Goal: Information Seeking & Learning: Learn about a topic

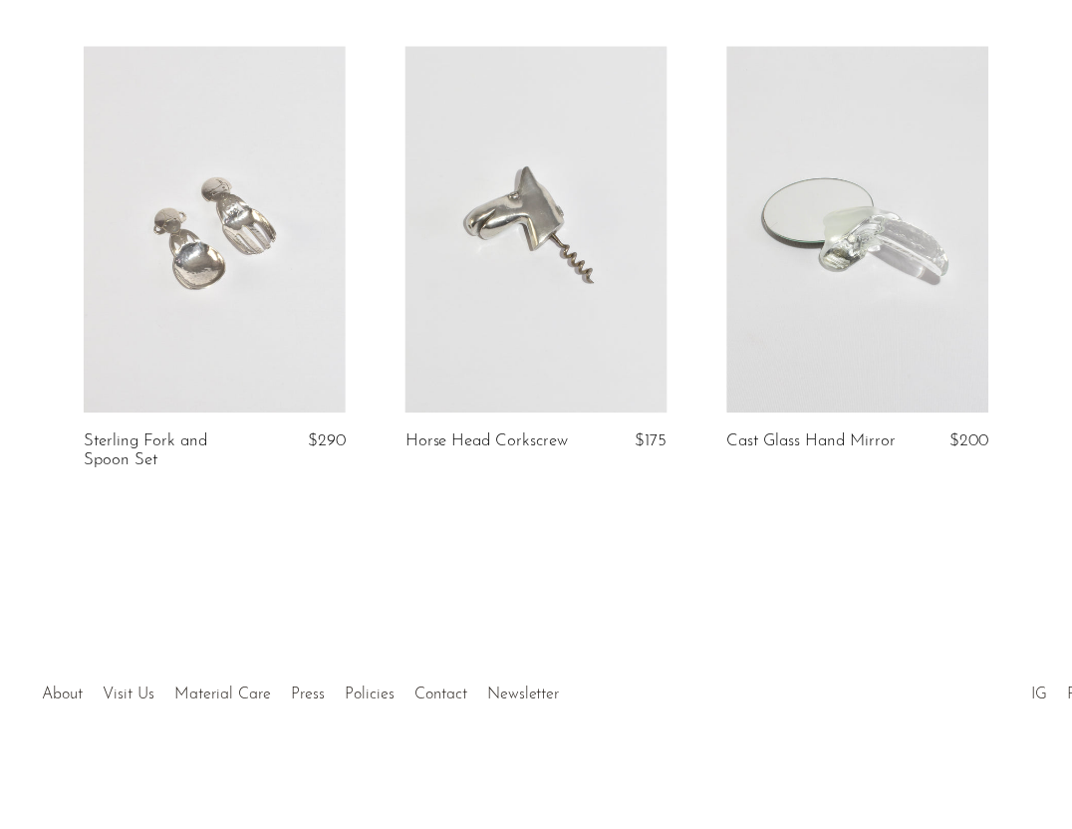
scroll to position [1573, 0]
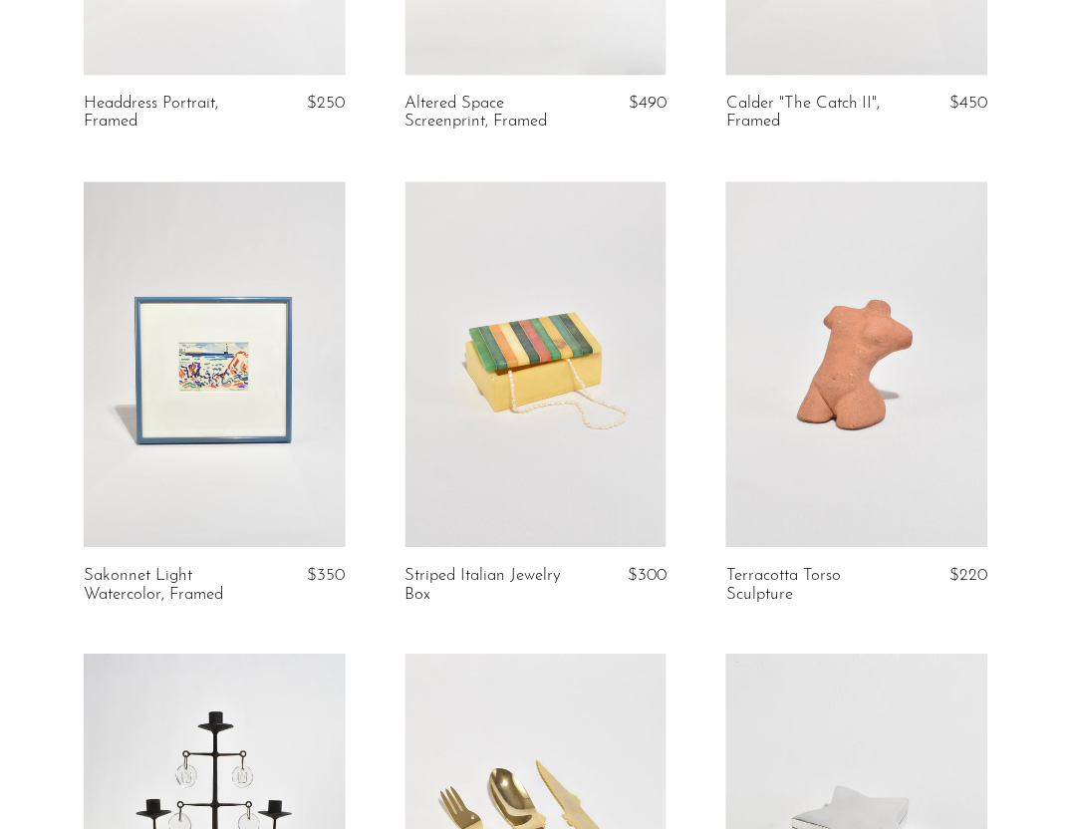
scroll to position [456, 0]
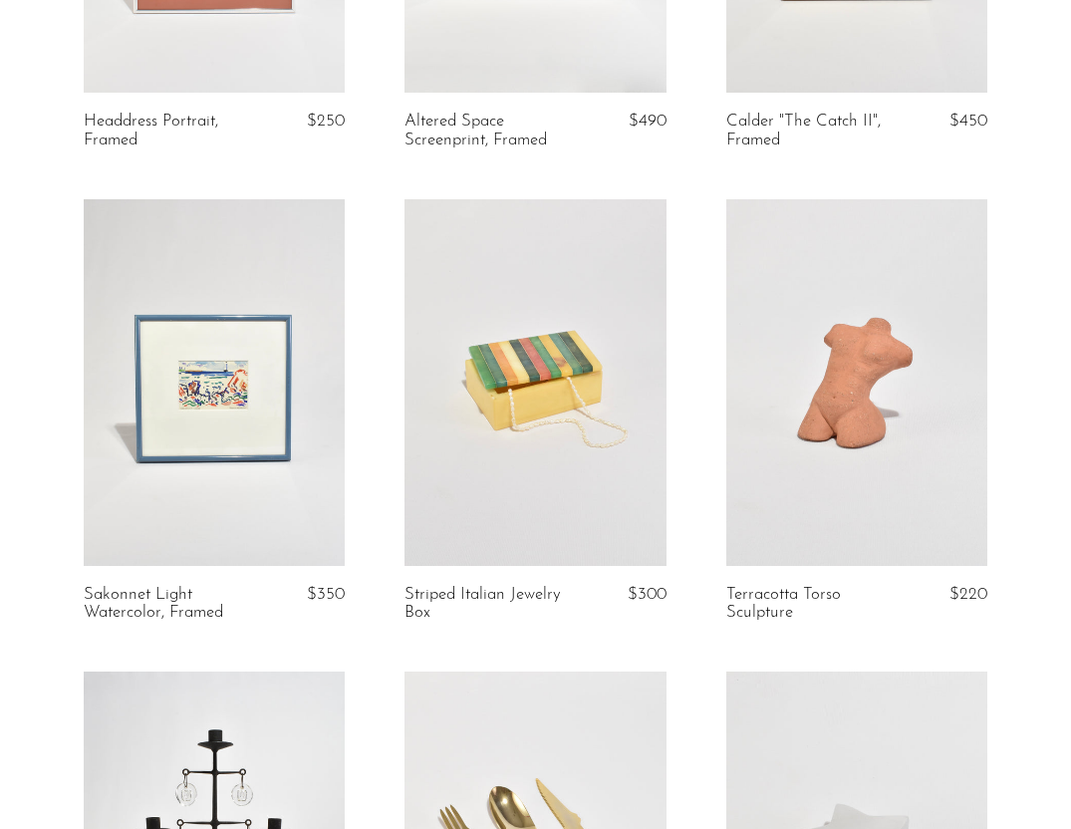
click at [603, 411] on link at bounding box center [534, 382] width 261 height 366
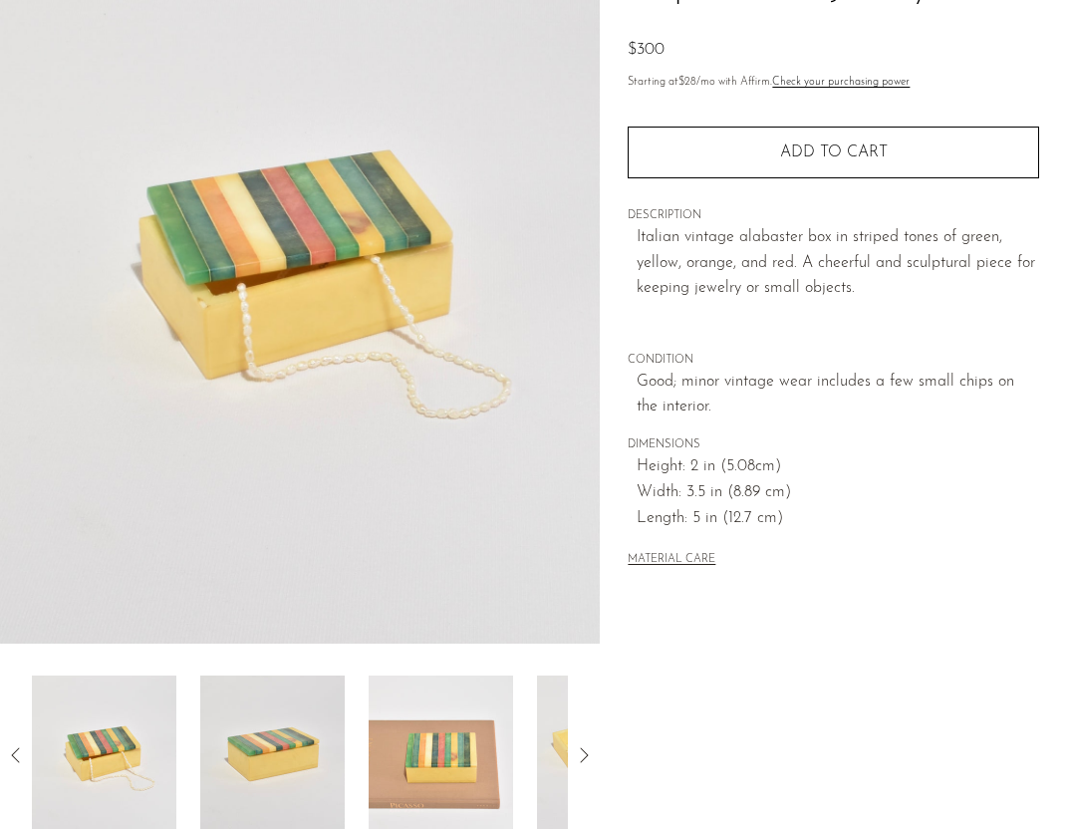
scroll to position [468, 0]
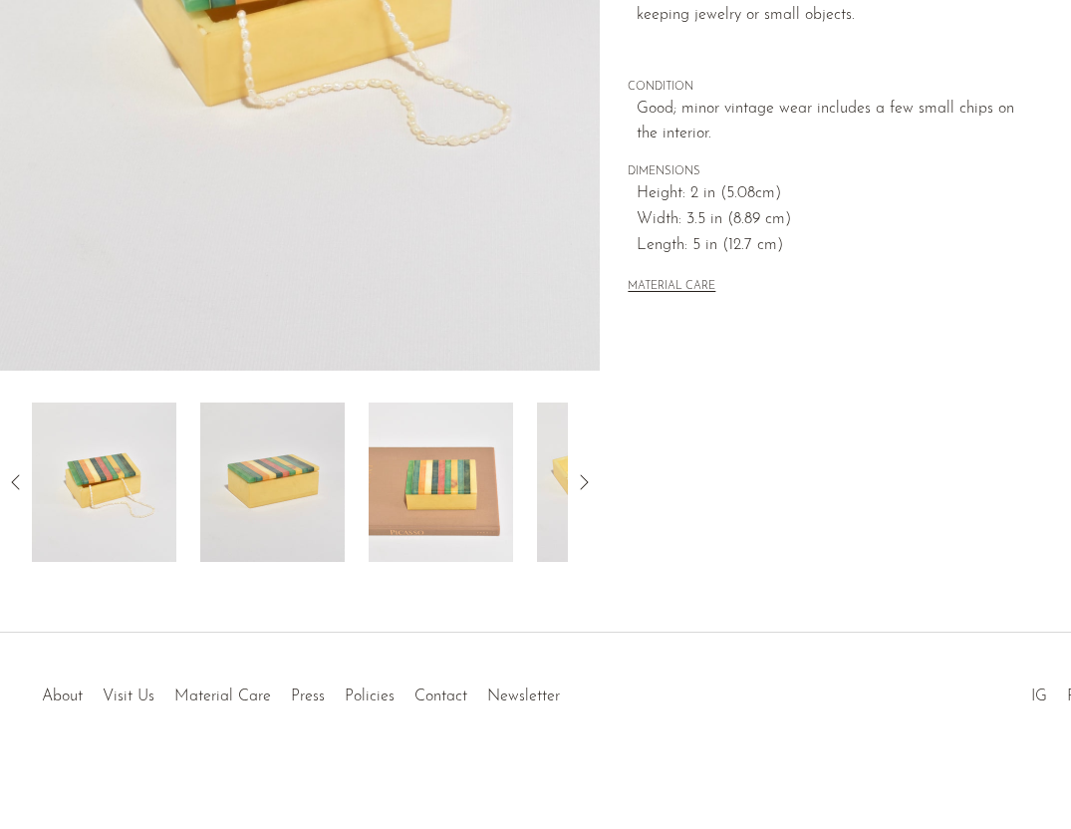
click at [306, 434] on img at bounding box center [272, 481] width 144 height 159
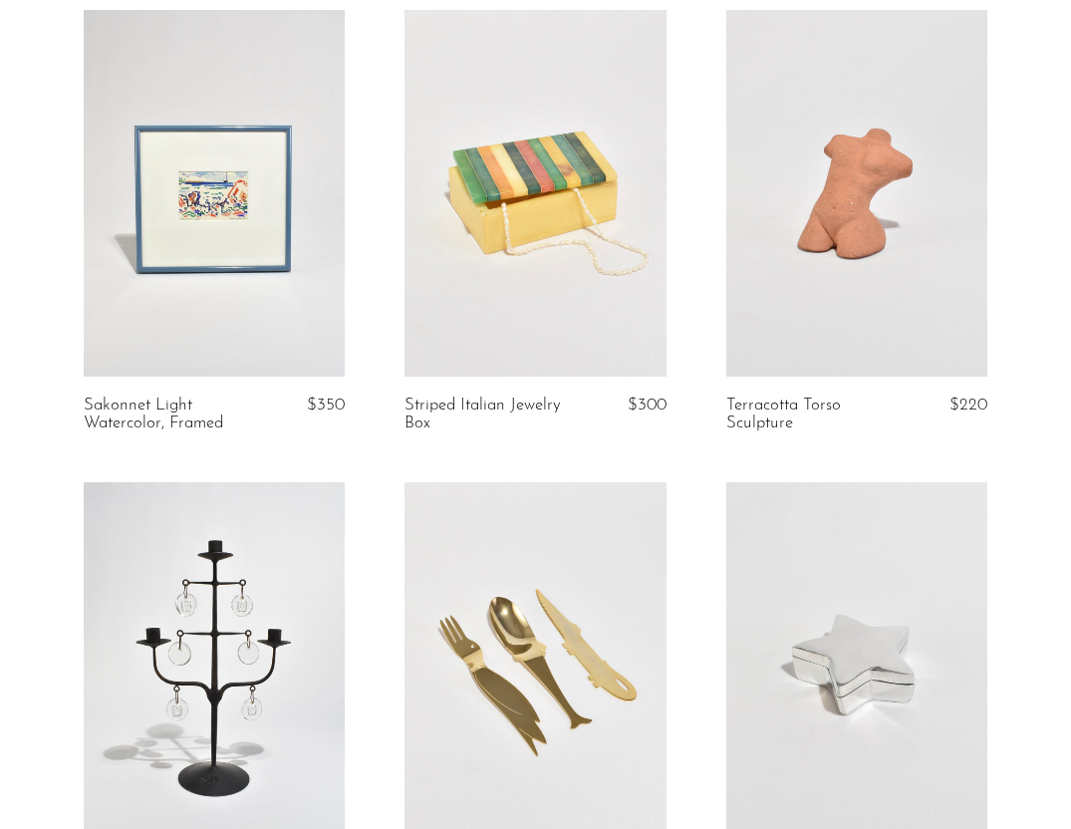
scroll to position [648, 0]
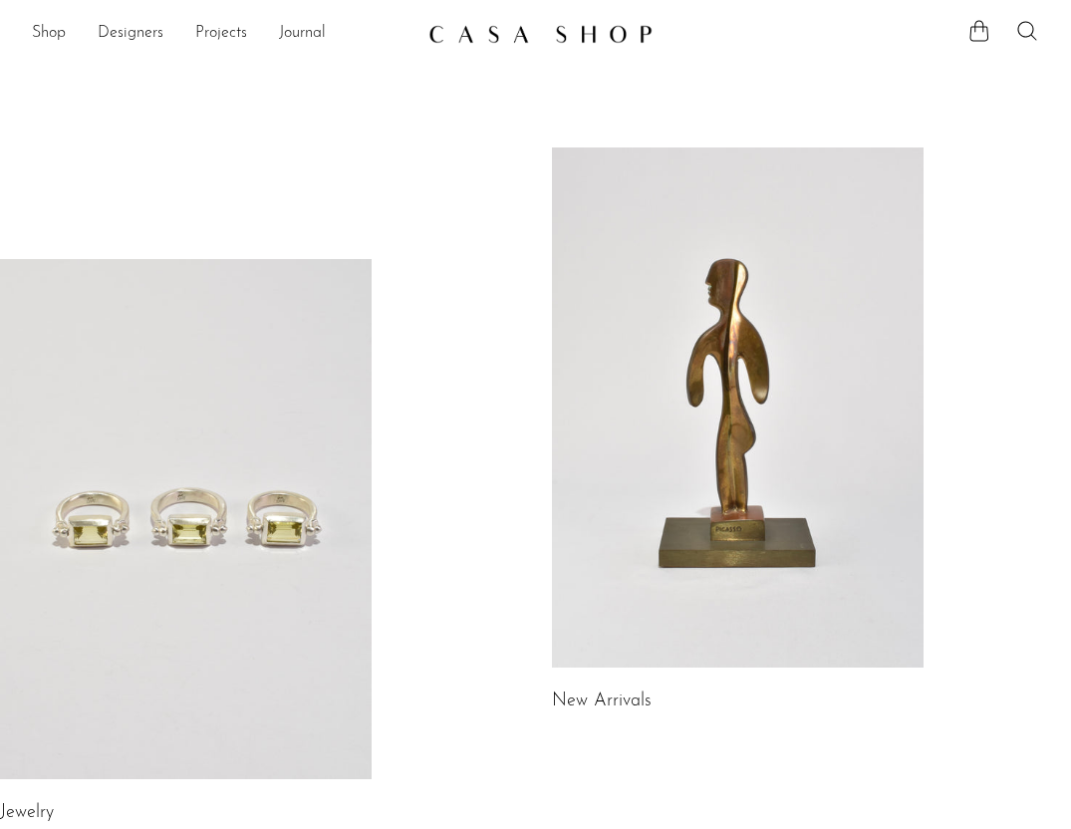
click at [1027, 7] on section "Shop Featured New Arrivals Bestsellers Coming Soon Jewelry Jewelry All Earrings…" at bounding box center [535, 26] width 1071 height 52
click at [1030, 43] on ul at bounding box center [1003, 34] width 72 height 30
click at [1030, 36] on icon at bounding box center [1027, 31] width 24 height 24
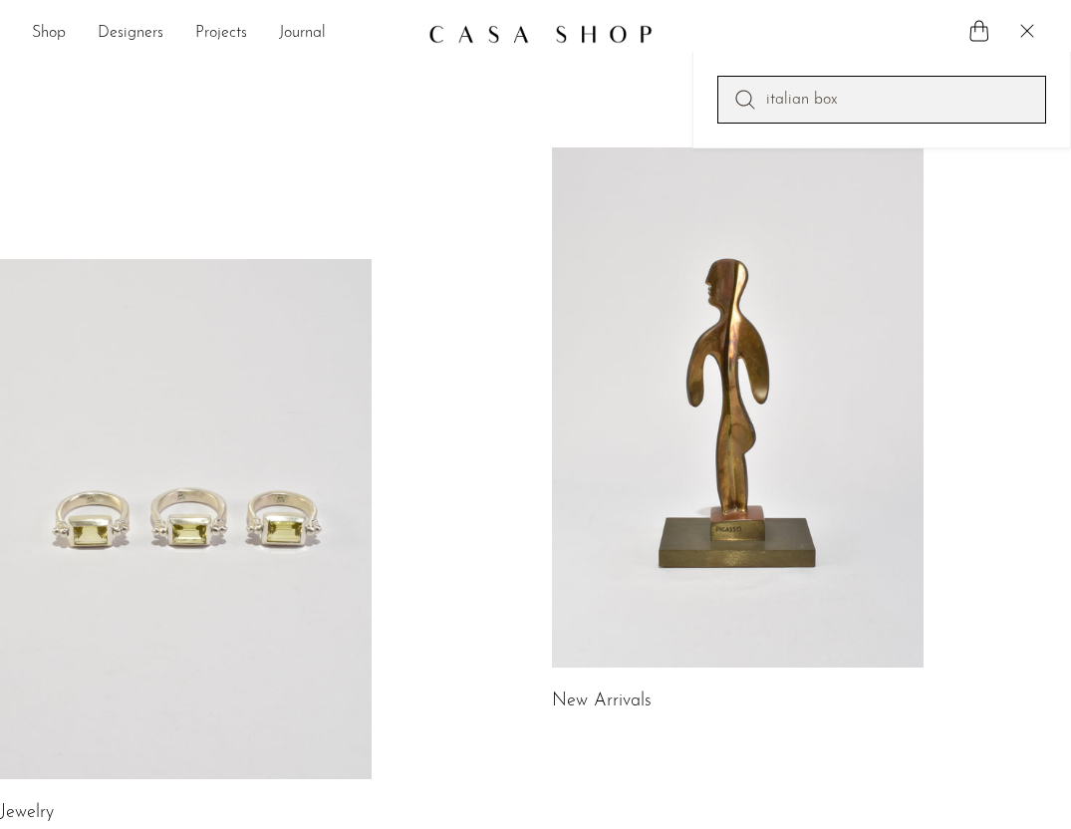
type input "italian box"
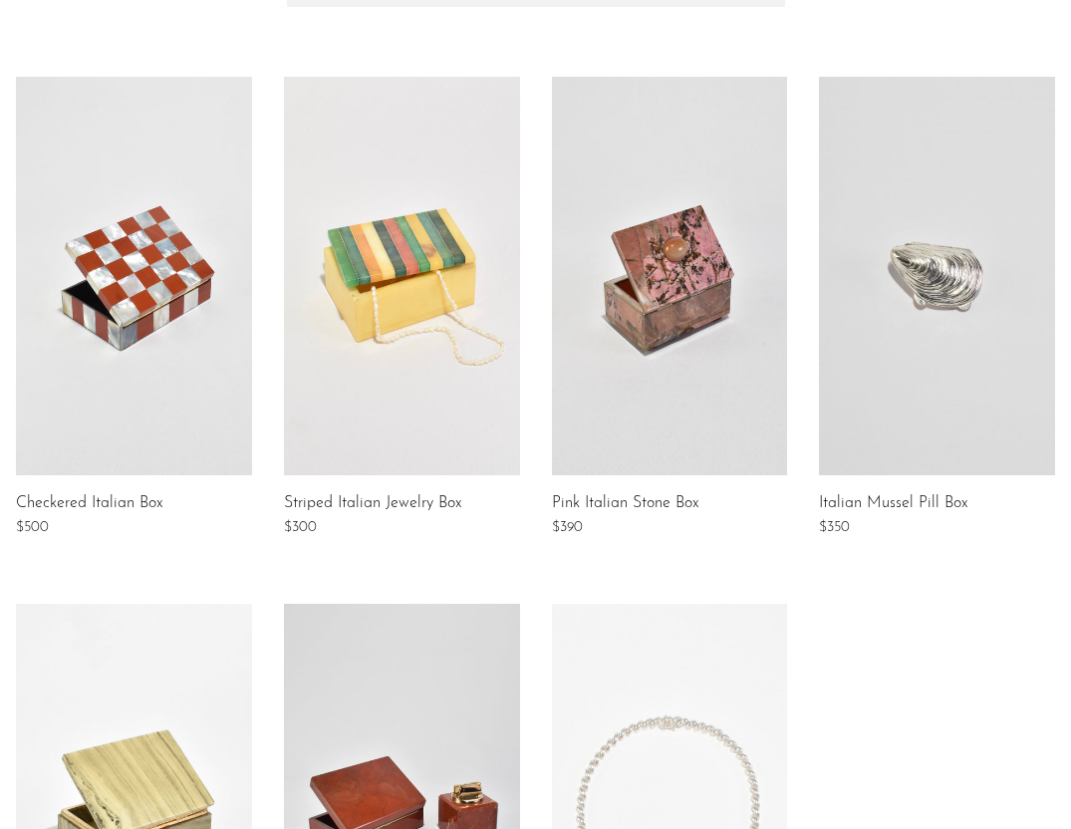
scroll to position [233, 0]
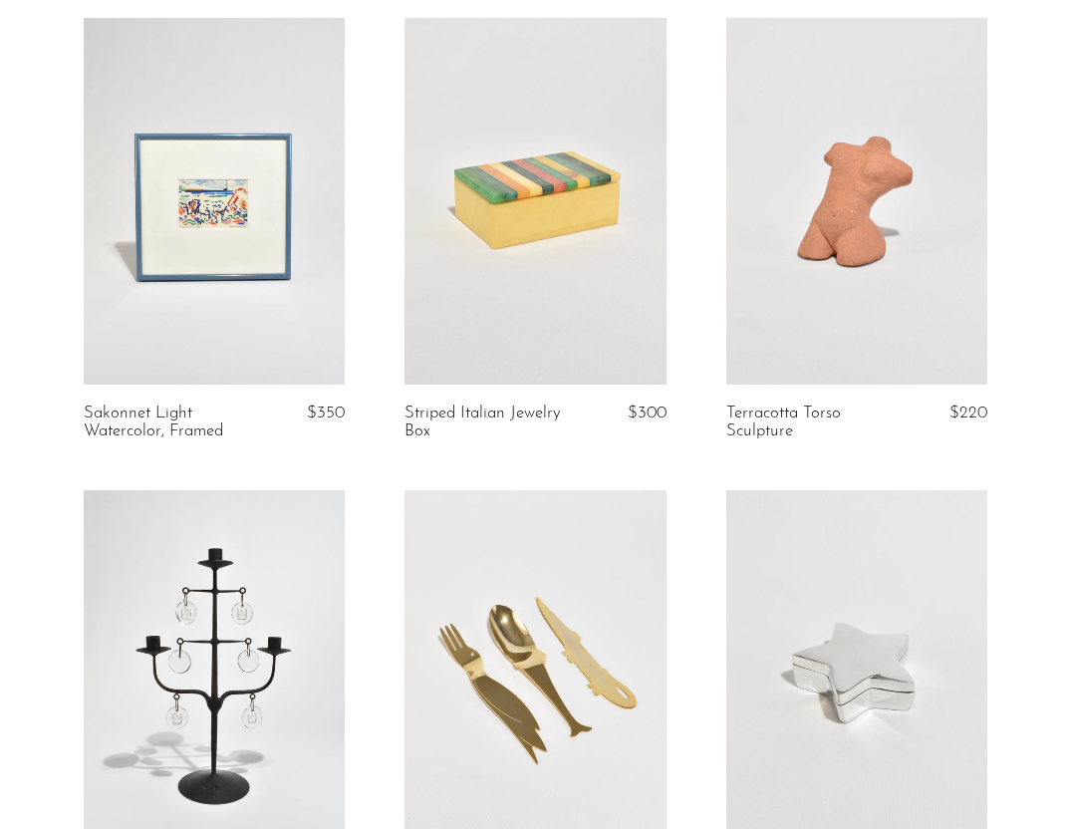
scroll to position [631, 0]
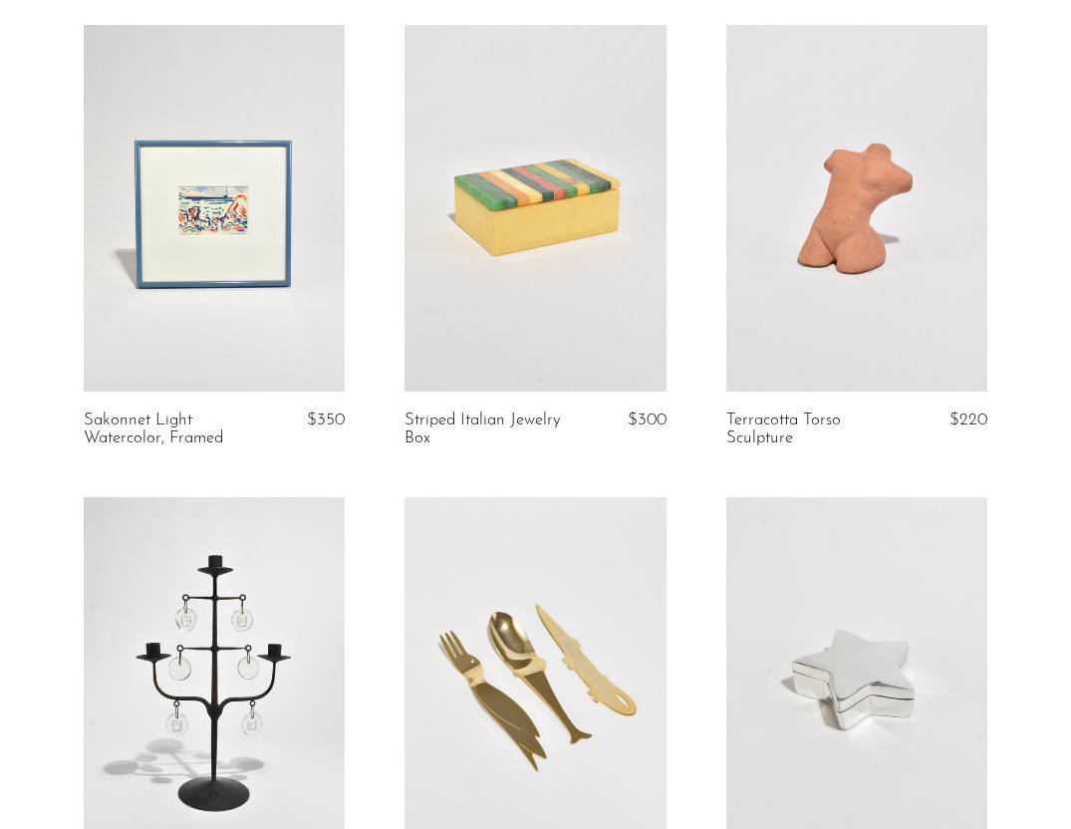
click at [594, 283] on link at bounding box center [534, 208] width 261 height 366
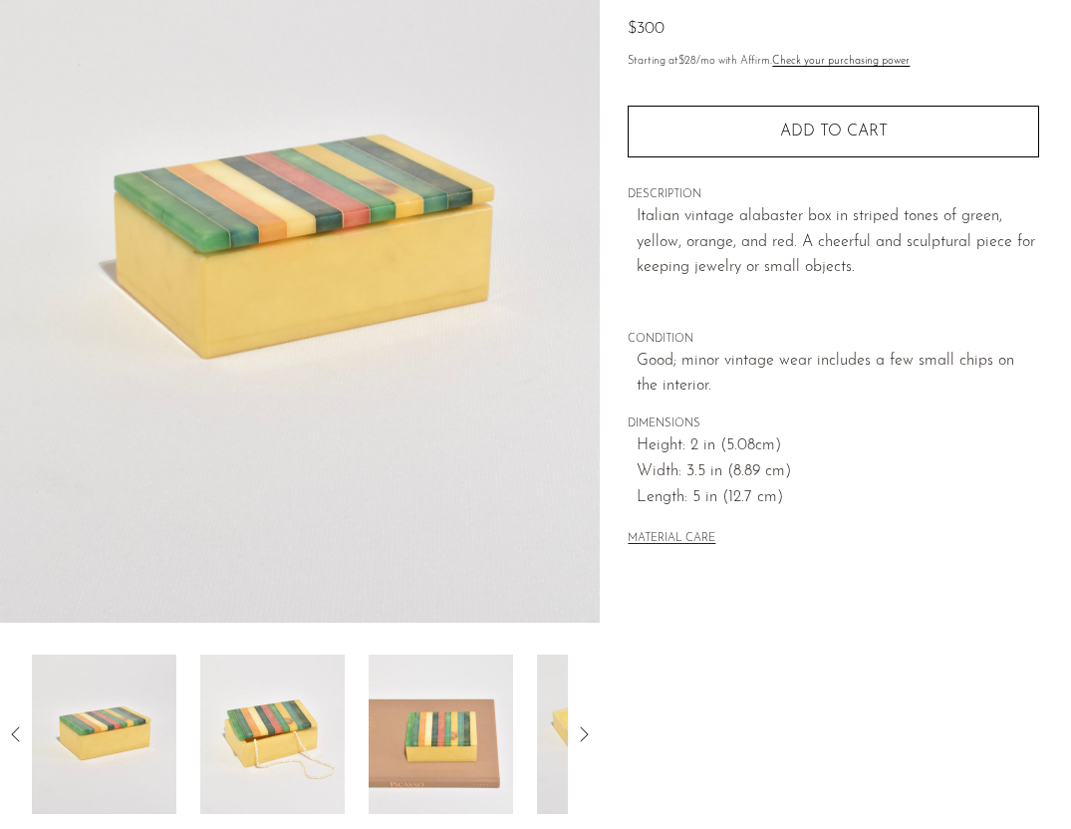
scroll to position [259, 0]
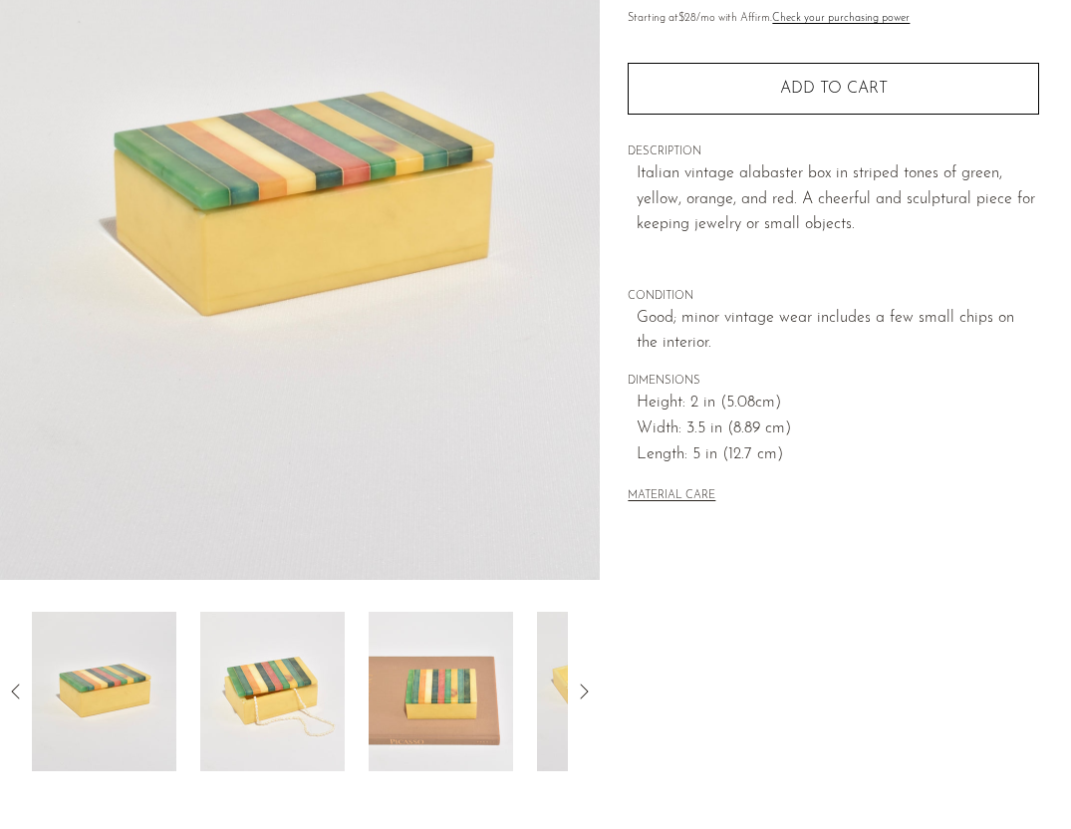
click at [311, 668] on img at bounding box center [272, 691] width 144 height 159
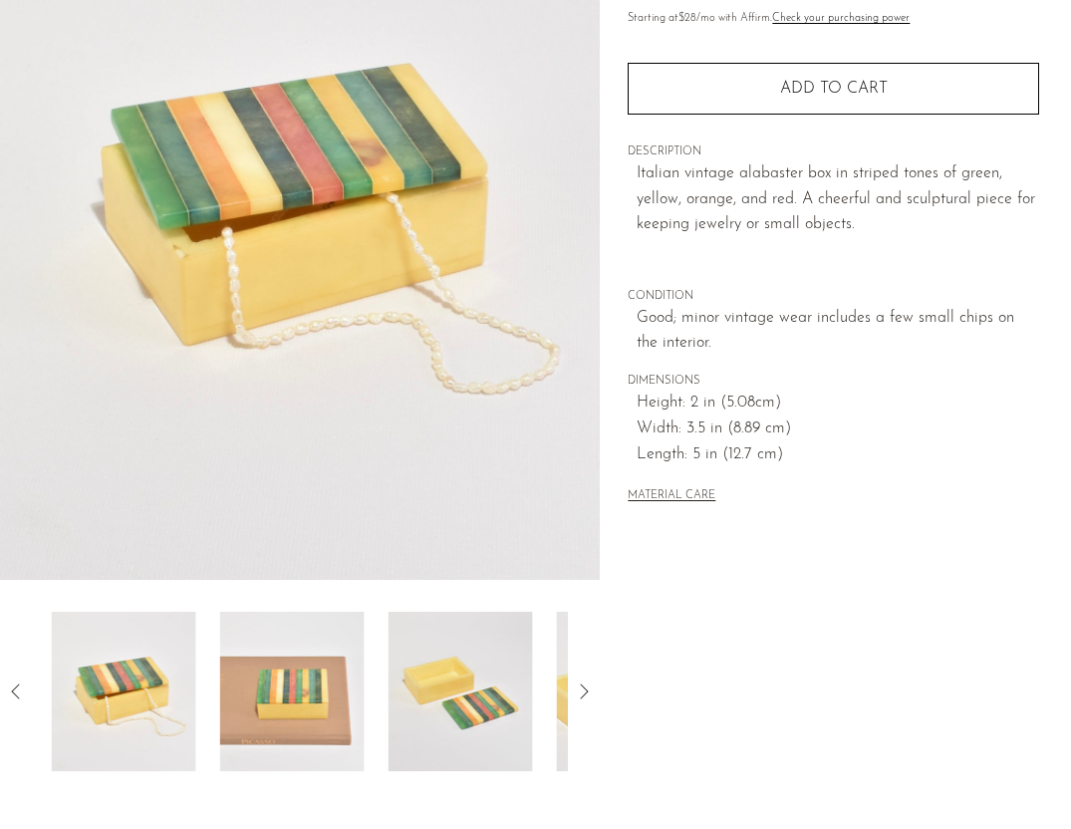
click at [363, 668] on div at bounding box center [300, 691] width 536 height 159
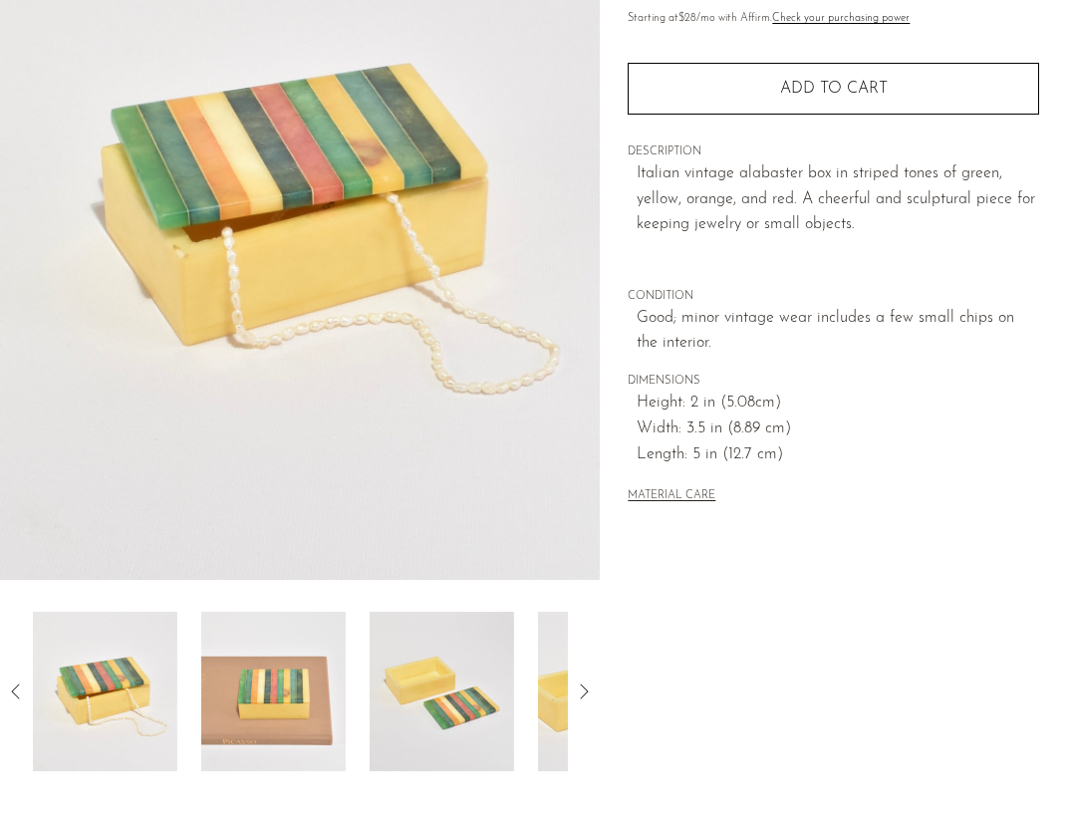
click at [306, 700] on img at bounding box center [273, 691] width 144 height 159
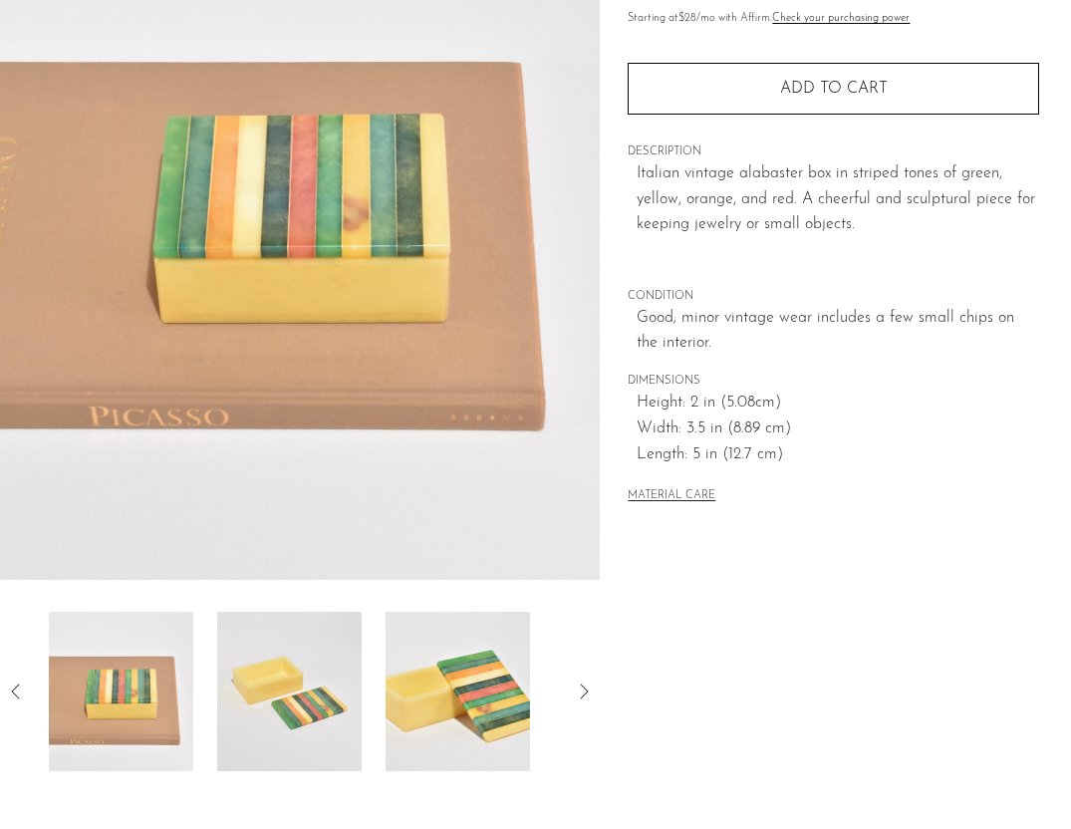
click at [314, 685] on img at bounding box center [289, 691] width 144 height 159
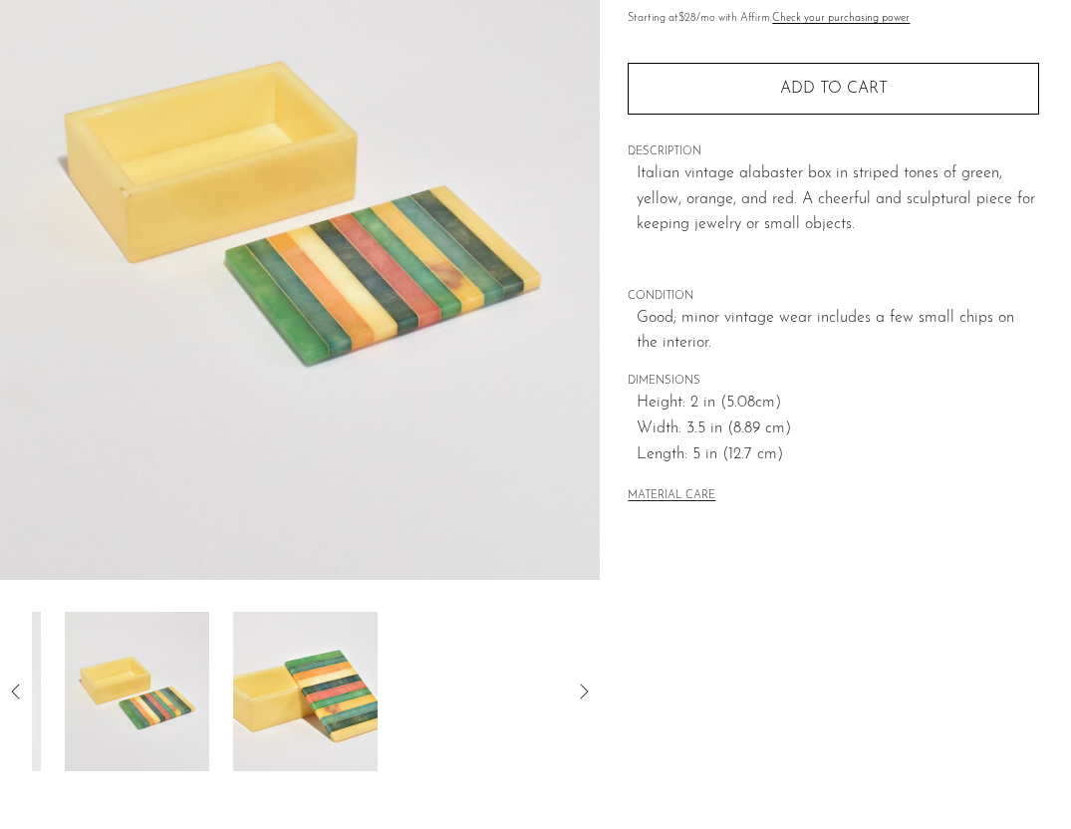
click at [326, 684] on img at bounding box center [305, 691] width 144 height 159
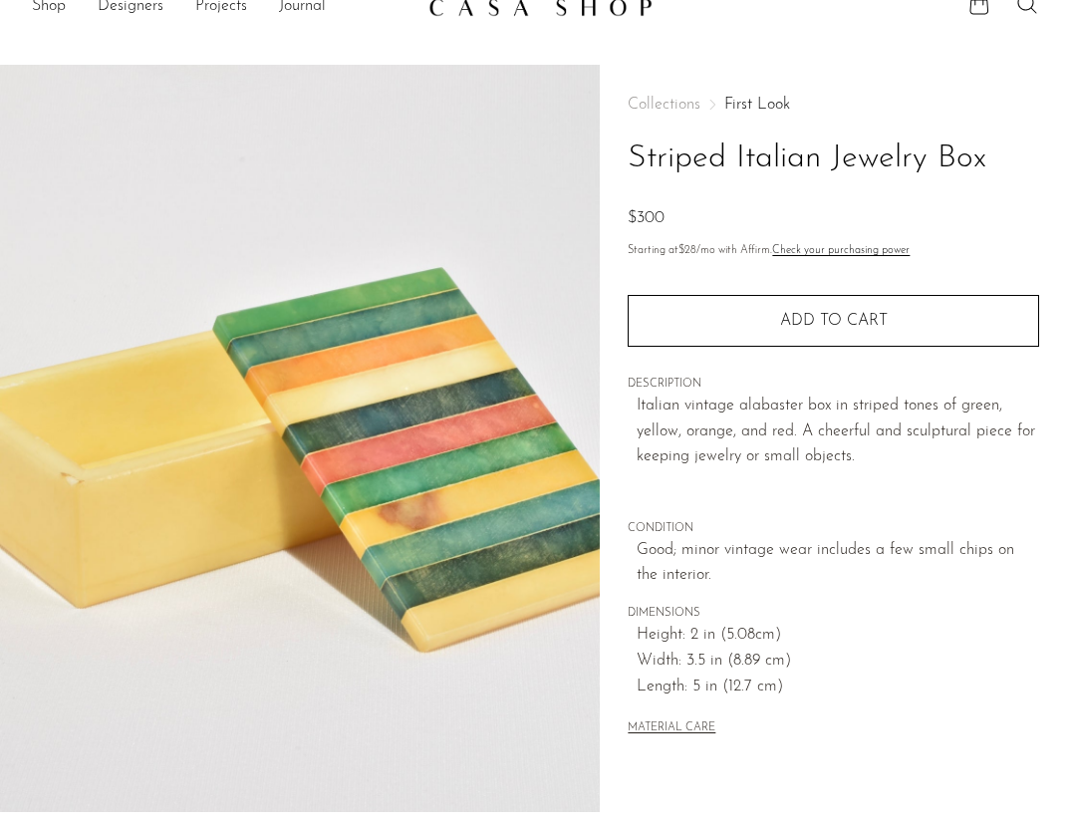
scroll to position [24, 0]
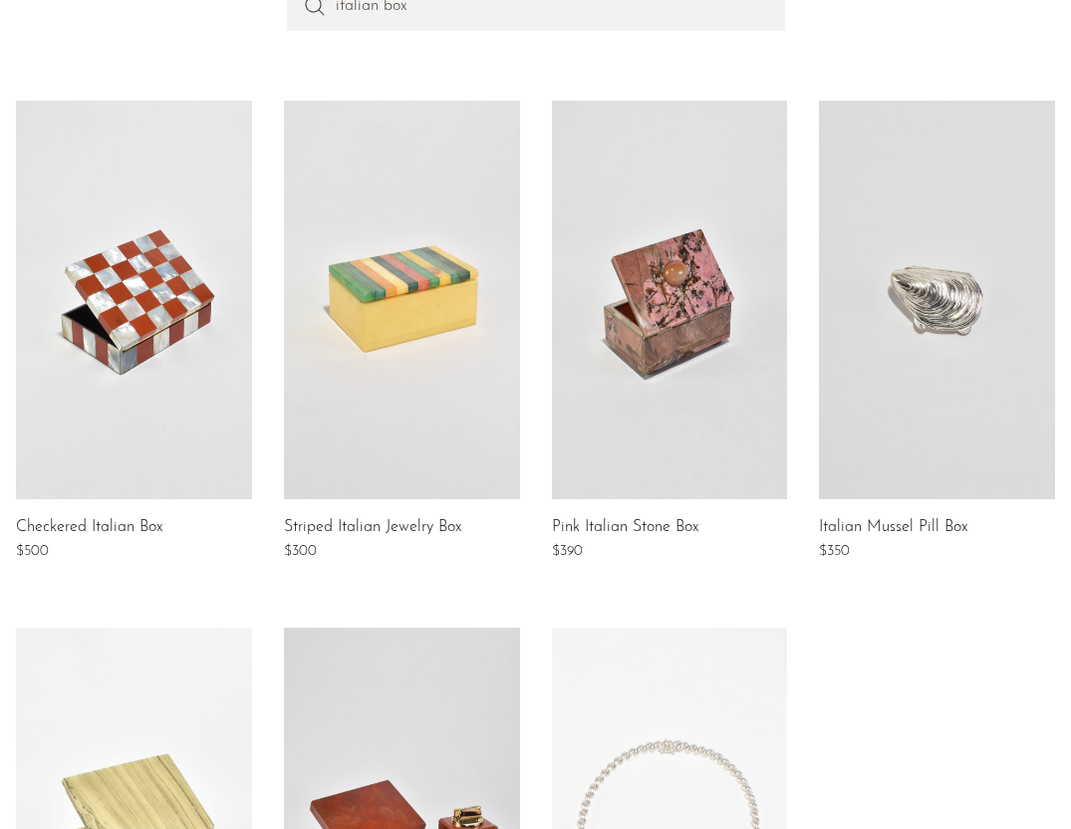
scroll to position [272, 0]
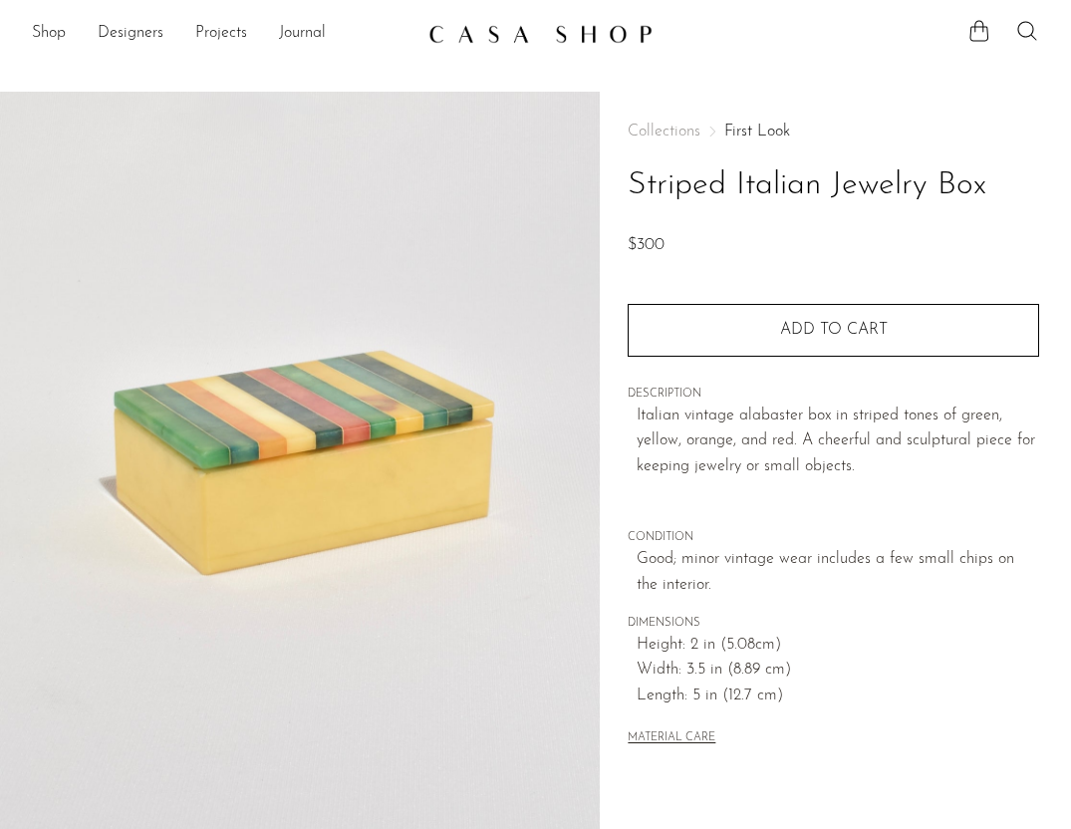
scroll to position [24, 0]
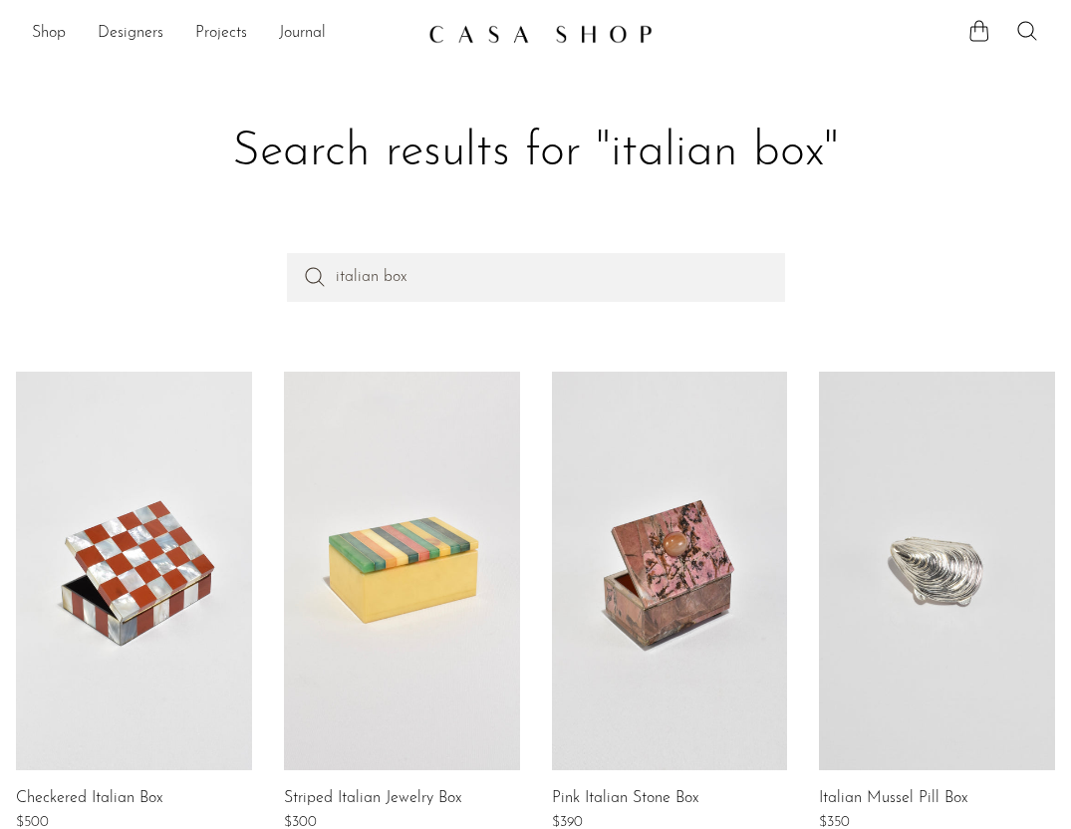
scroll to position [272, 0]
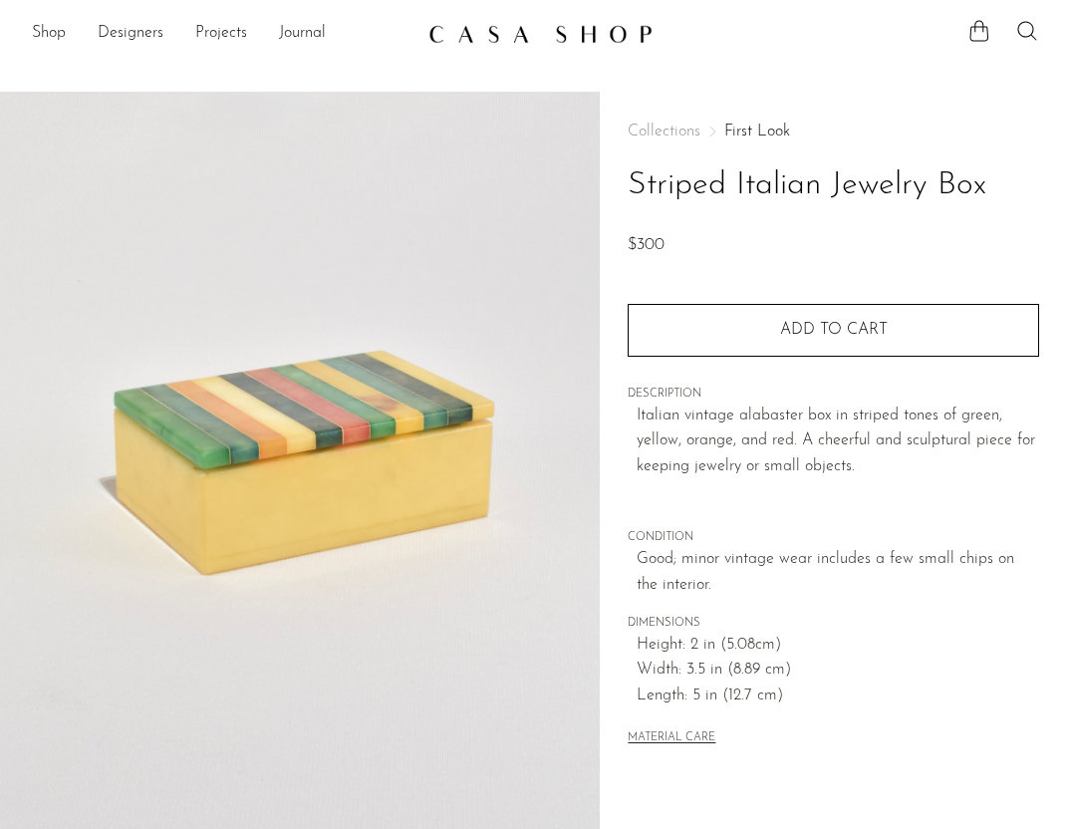
scroll to position [24, 0]
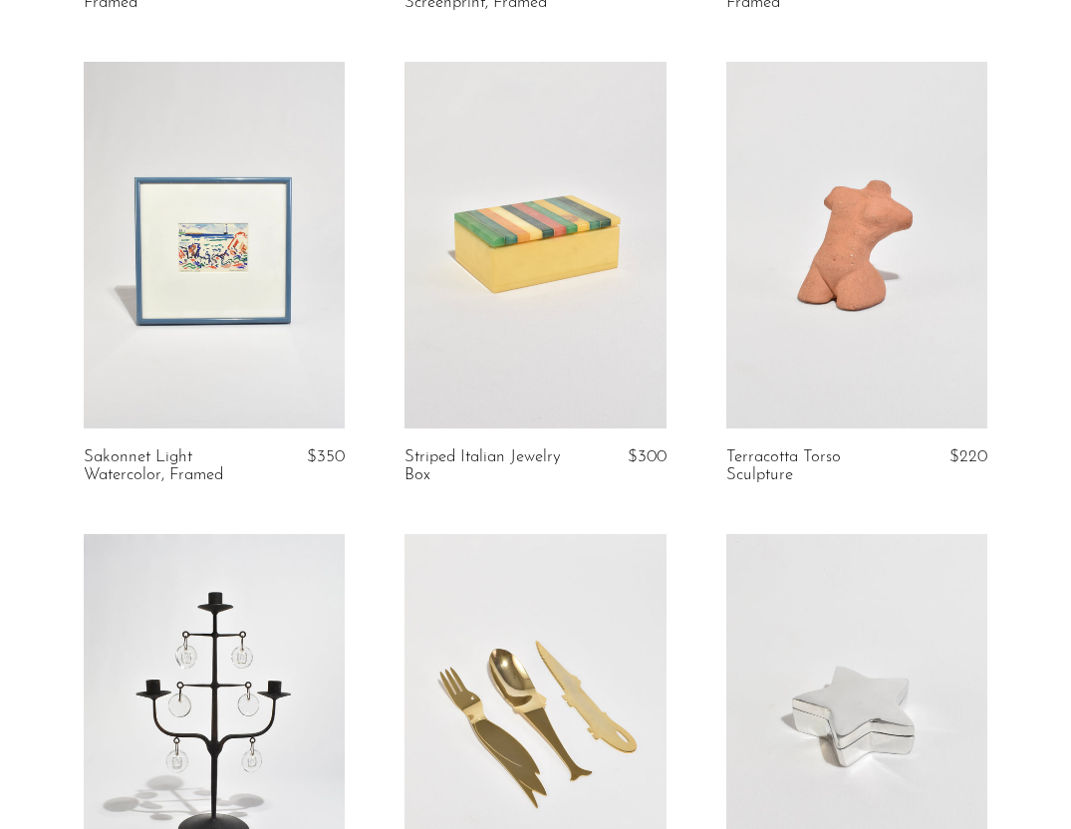
scroll to position [601, 0]
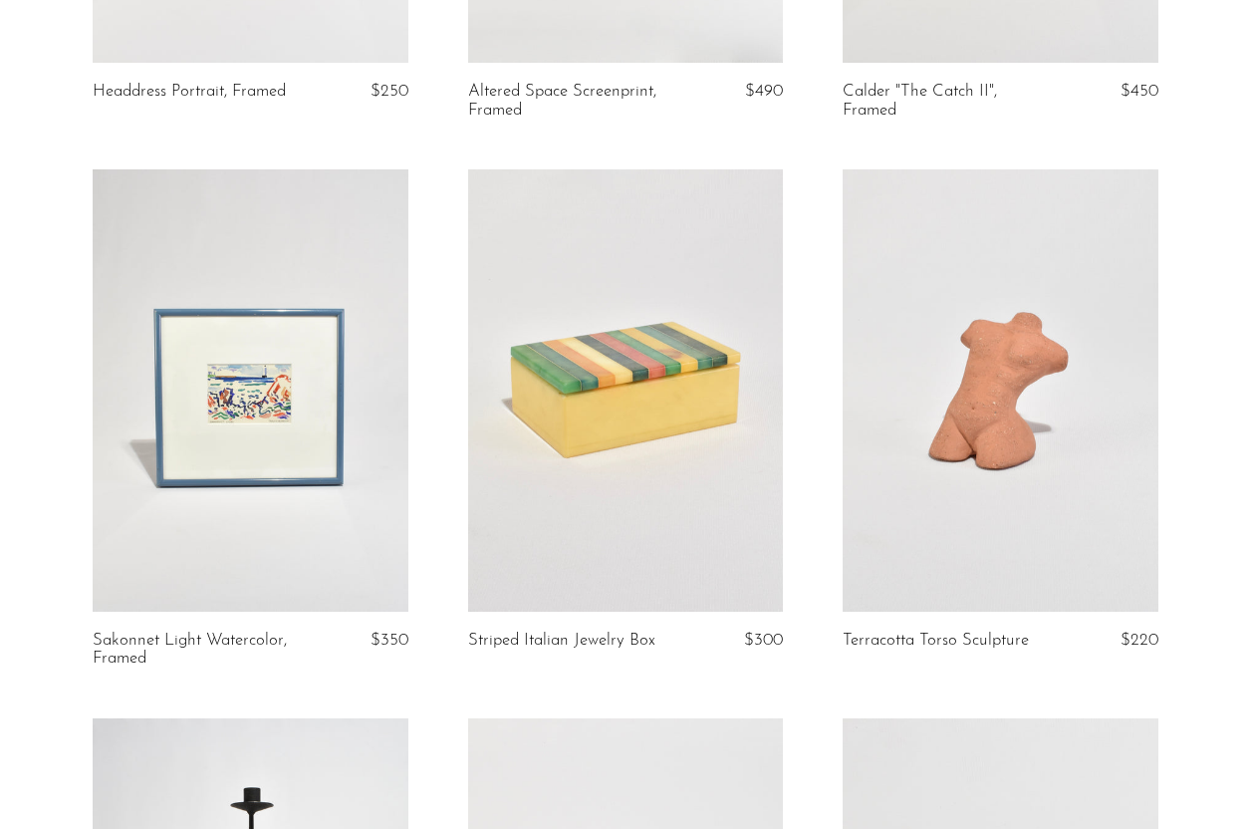
scroll to position [561, 0]
click at [623, 494] on link at bounding box center [626, 390] width 316 height 441
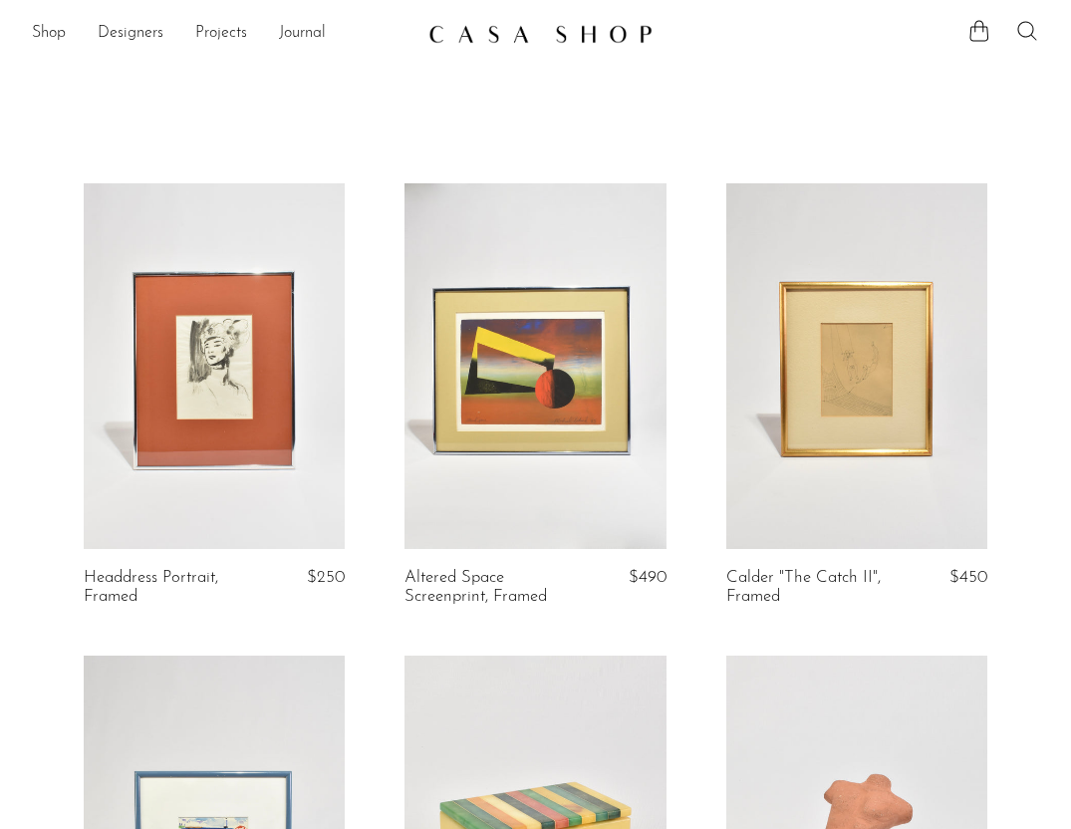
click at [1023, 20] on icon at bounding box center [1027, 31] width 24 height 24
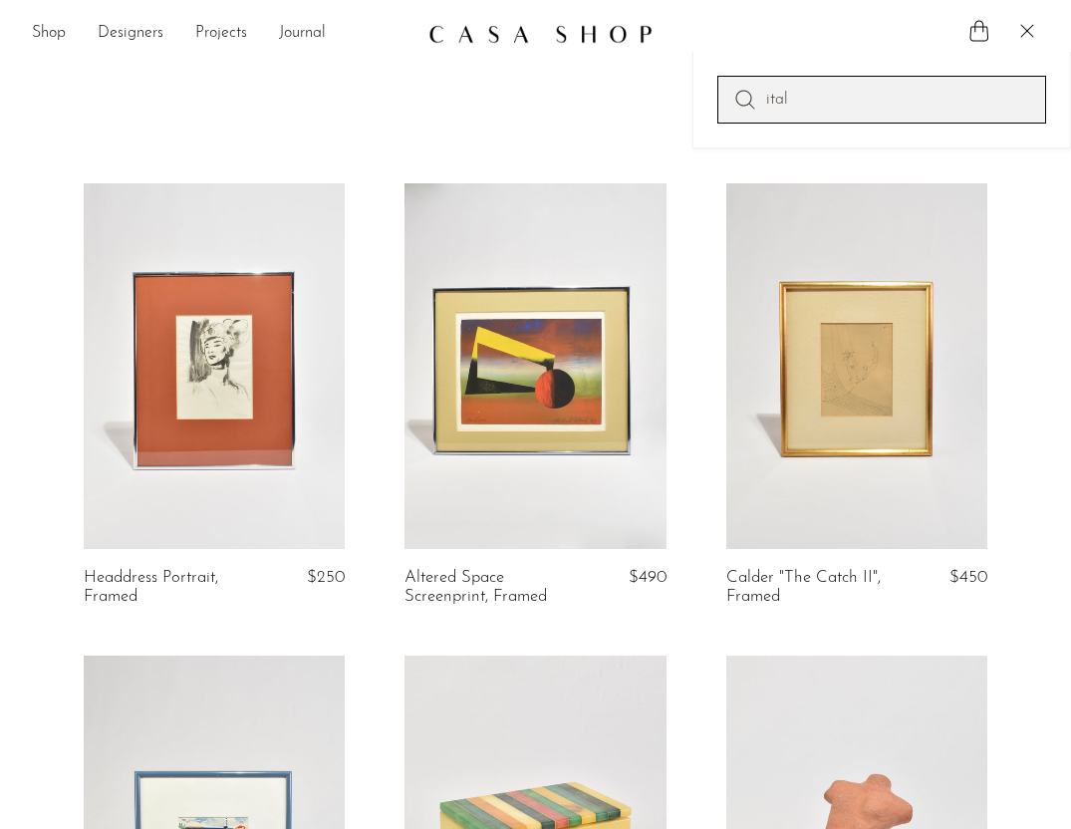
type input "italian box"
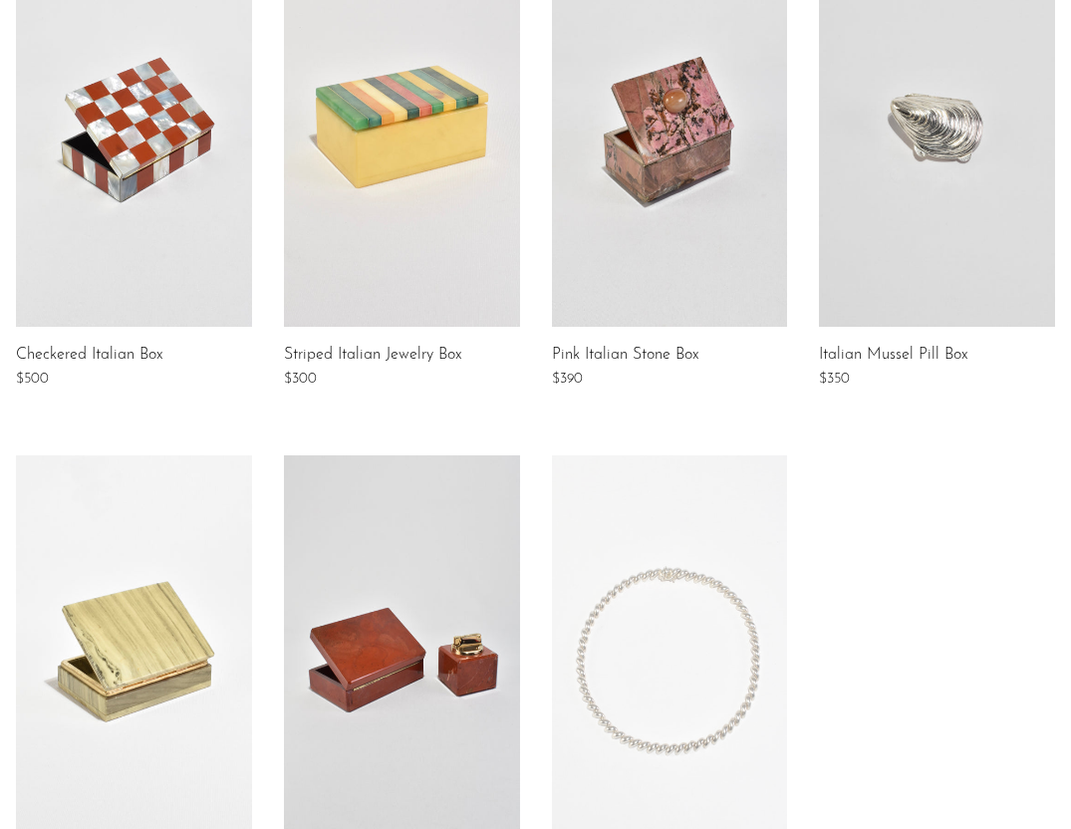
scroll to position [461, 0]
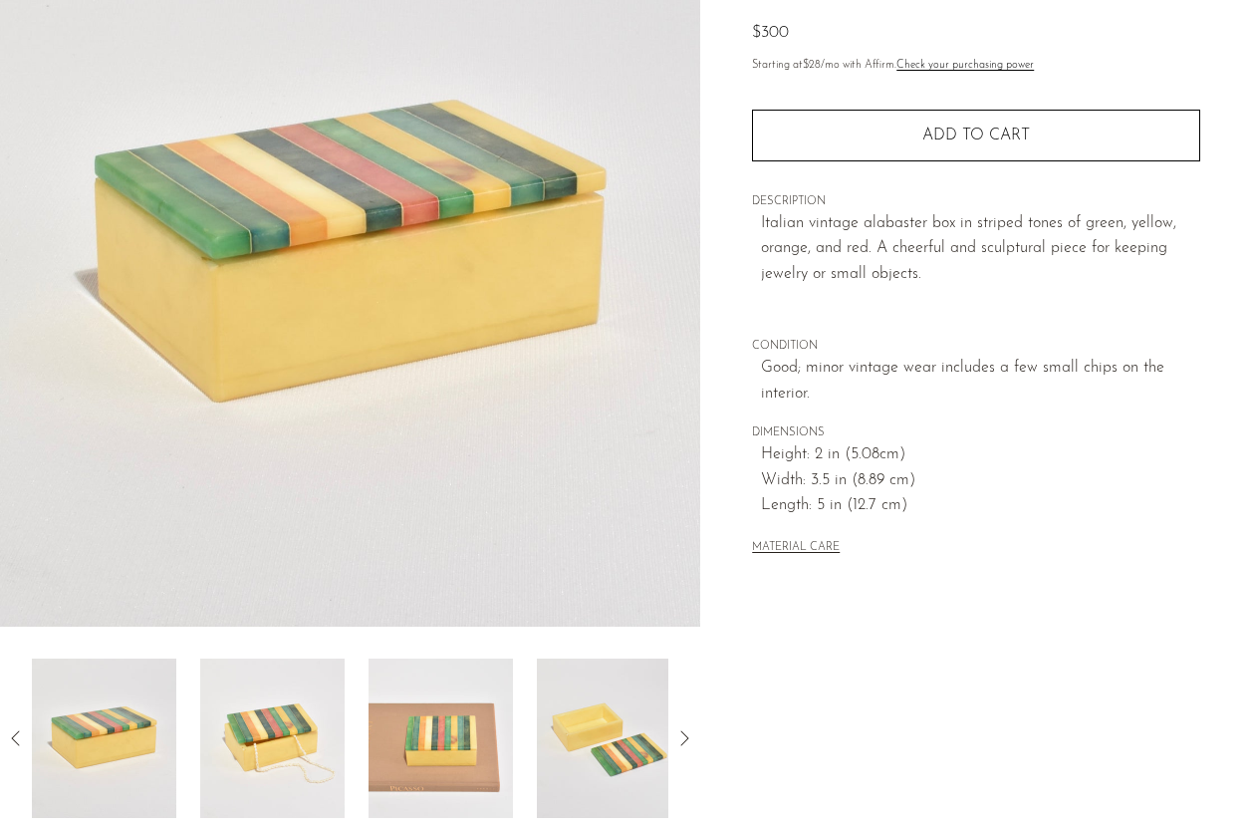
scroll to position [211, 0]
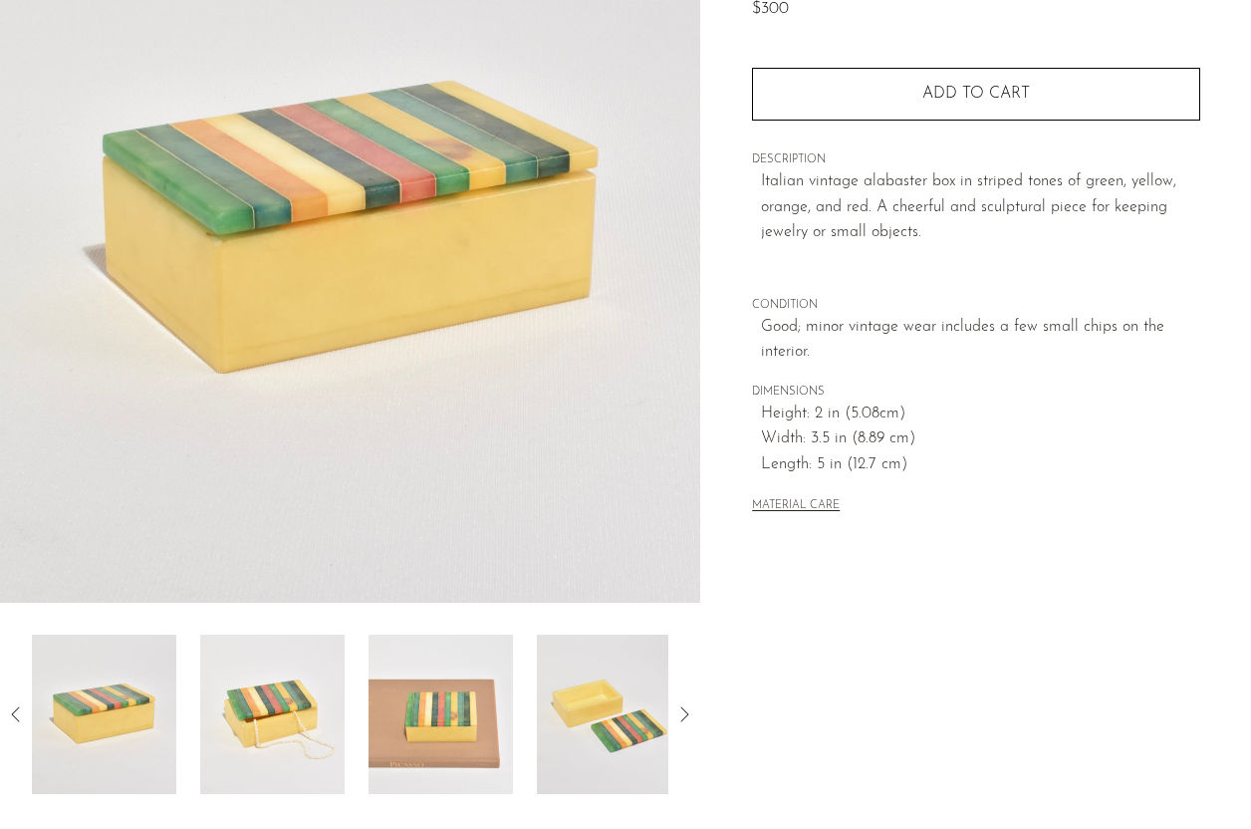
scroll to position [244, 0]
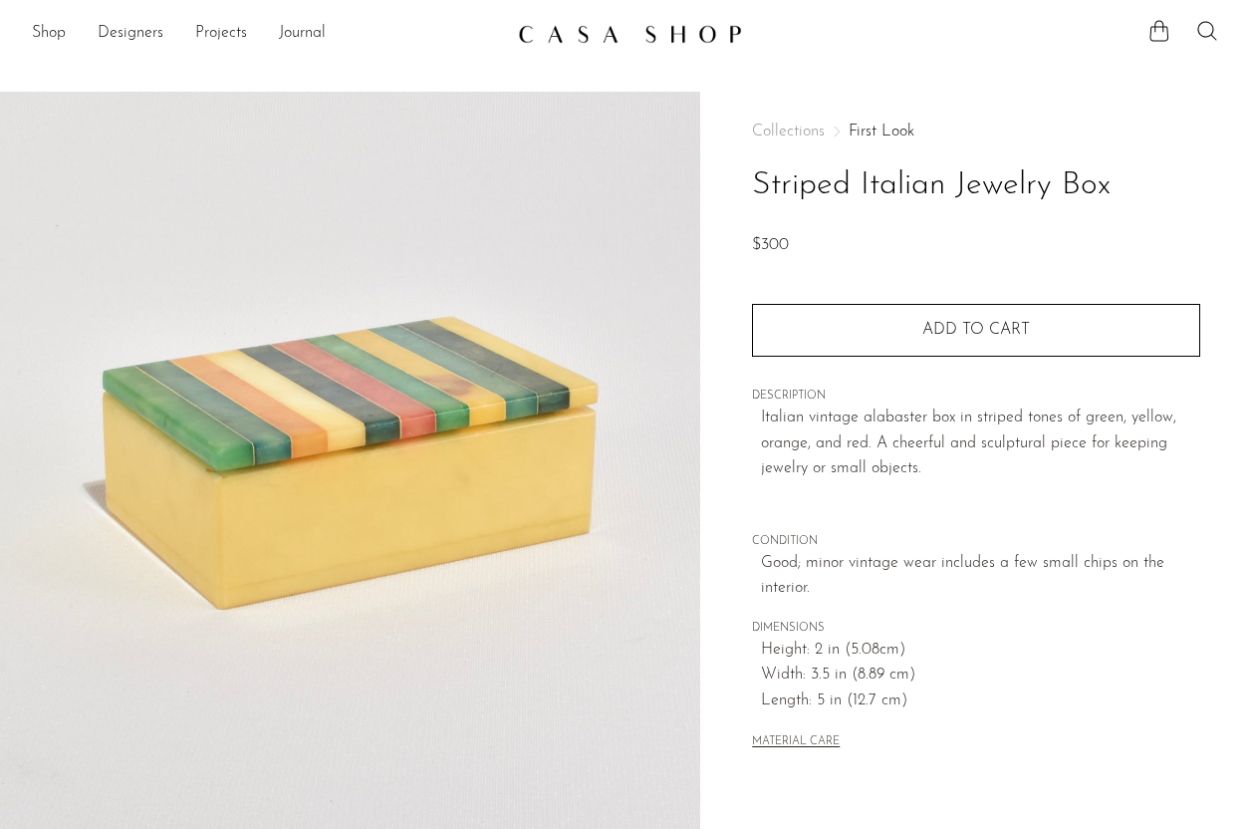
scroll to position [244, 0]
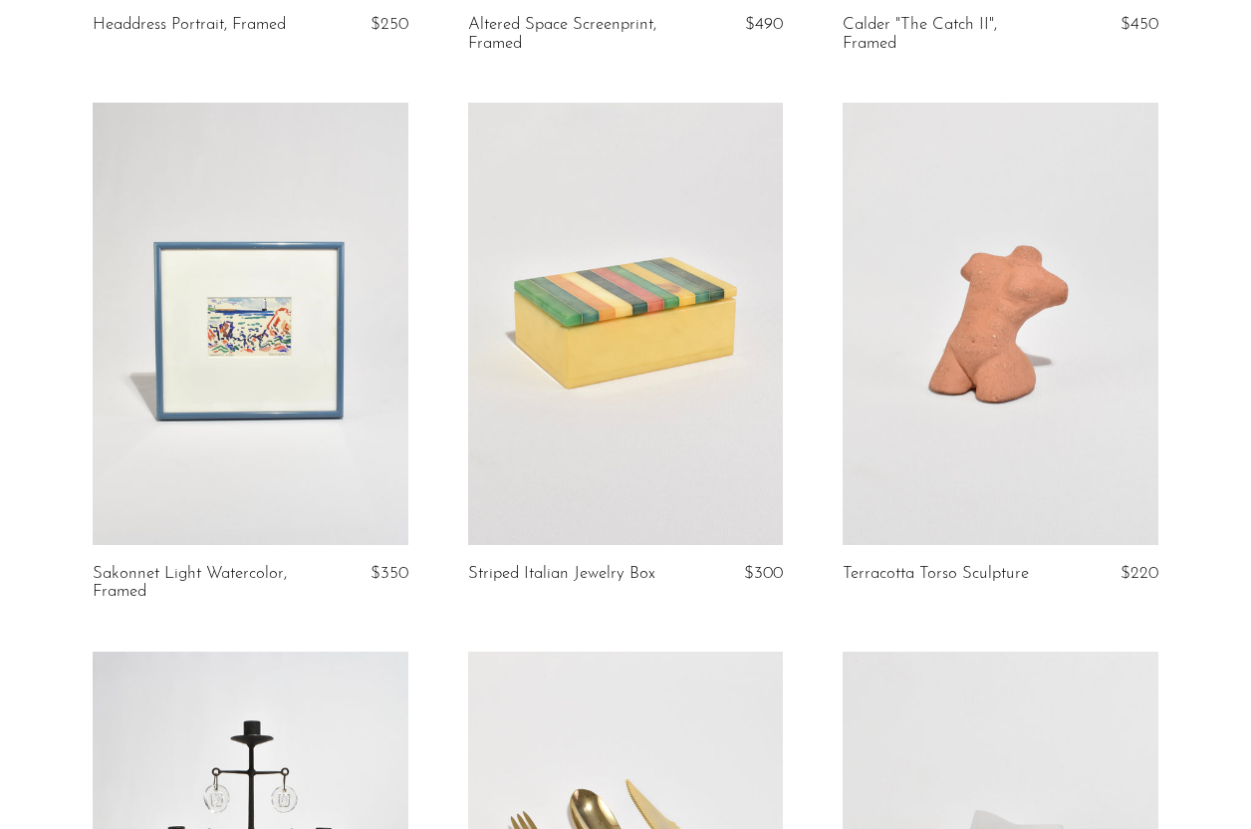
scroll to position [638, 0]
